Goal: Find specific page/section

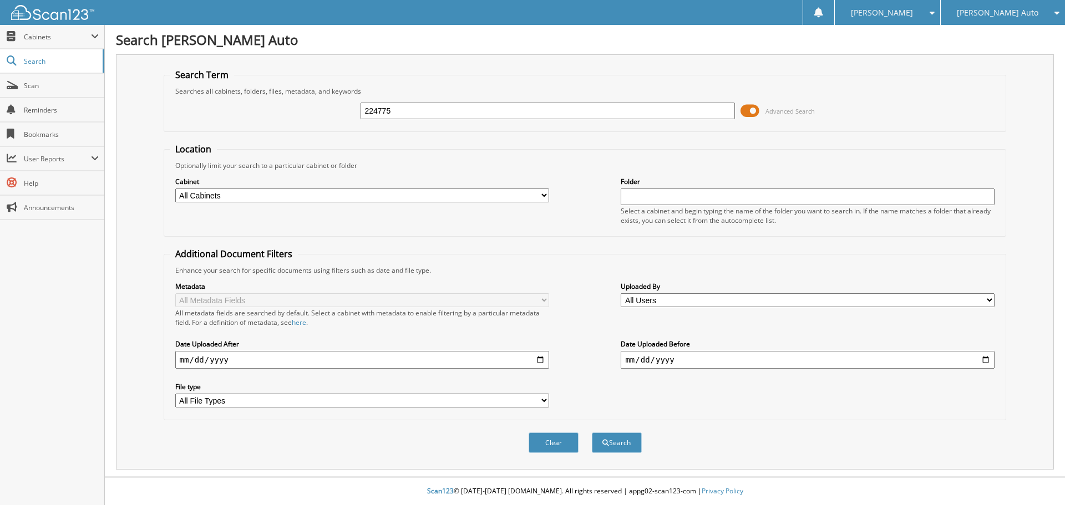
type input "224775"
click at [592, 432] on button "Search" at bounding box center [617, 442] width 50 height 21
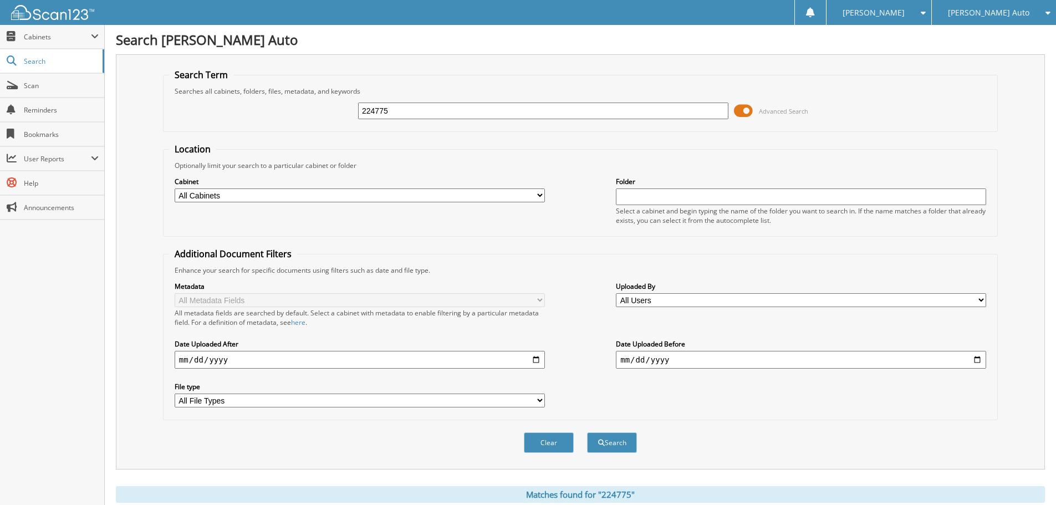
click at [738, 109] on span at bounding box center [743, 111] width 19 height 17
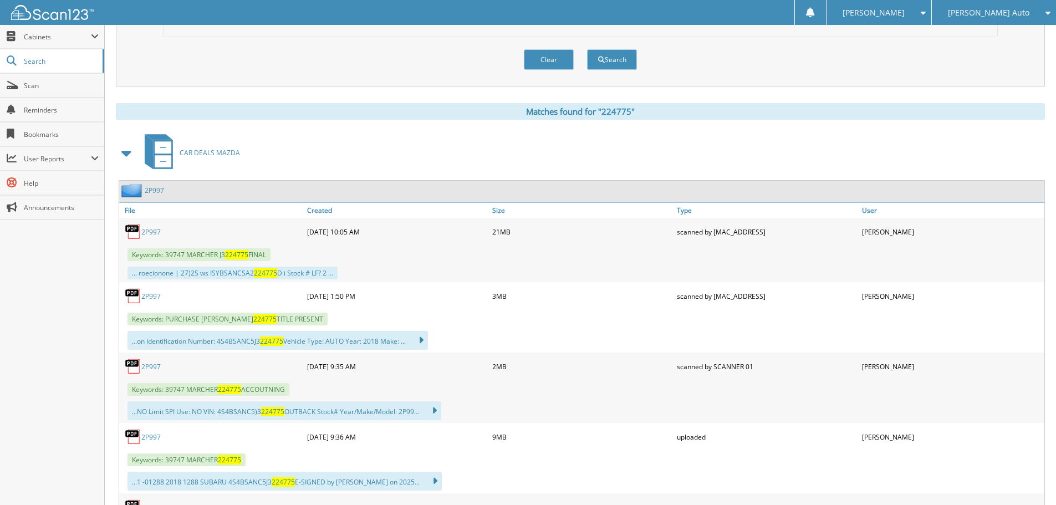
scroll to position [111, 0]
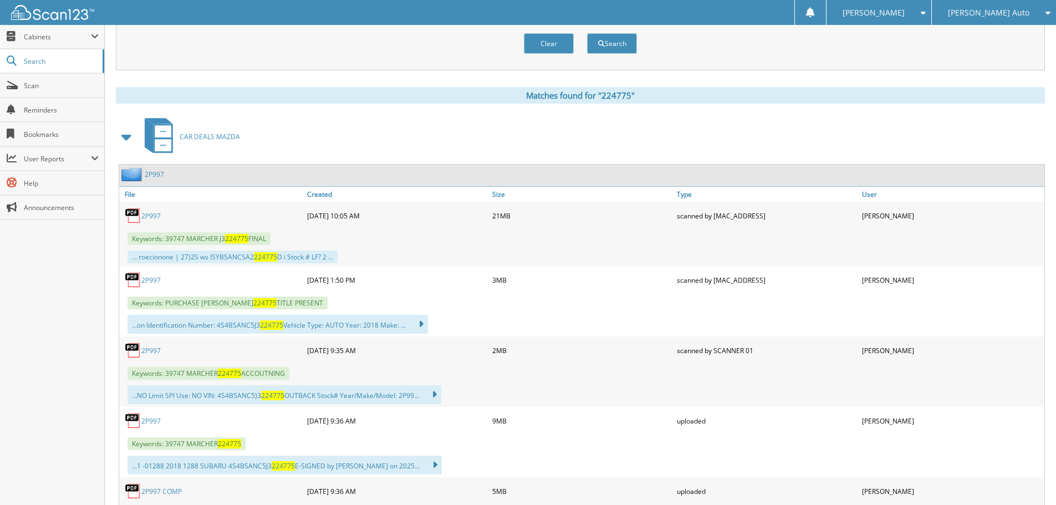
drag, startPoint x: 157, startPoint y: 348, endPoint x: 182, endPoint y: 343, distance: 26.0
click at [157, 348] on link "2P997" at bounding box center [150, 350] width 19 height 9
